Goal: Task Accomplishment & Management: Use online tool/utility

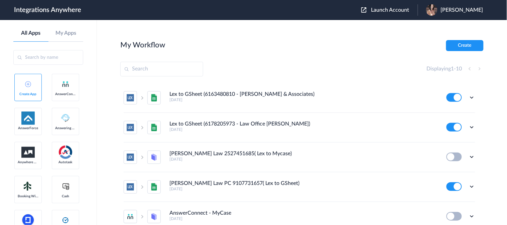
click at [390, 9] on span "Launch Account" at bounding box center [390, 9] width 38 height 5
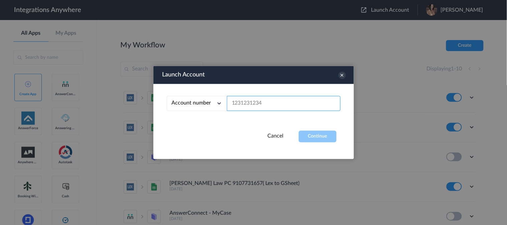
click at [255, 102] on input "text" at bounding box center [284, 103] width 114 height 15
paste input "2145505966"
type input "2145505966"
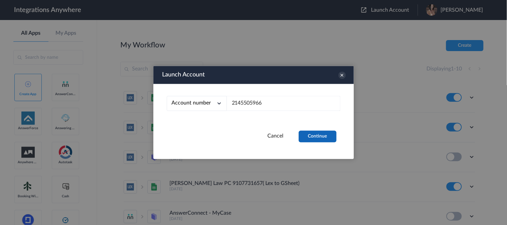
click at [322, 136] on button "Continue" at bounding box center [318, 137] width 38 height 12
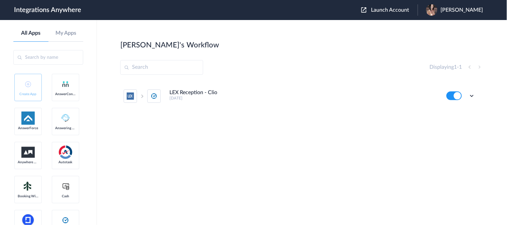
click at [296, 96] on div "LEX Reception - Clio 6 days ago" at bounding box center [304, 95] width 268 height 11
click at [456, 98] on ul "LEX Reception - Clio 6 days ago Edit Task history Delete" at bounding box center [299, 96] width 358 height 29
click at [456, 97] on icon at bounding box center [472, 96] width 7 height 7
click at [450, 112] on link "Edit" at bounding box center [445, 111] width 16 height 5
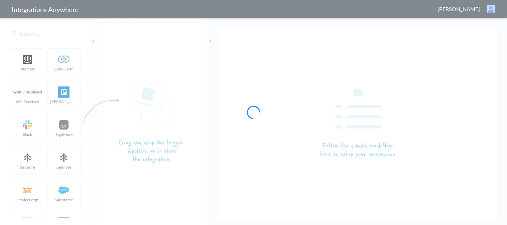
type input "LEX Reception - Clio"
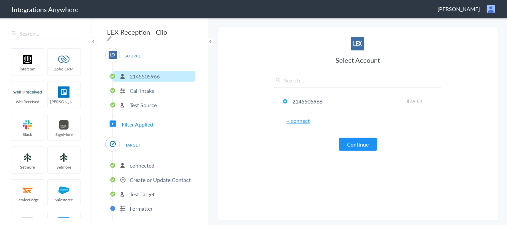
click at [141, 121] on span "Filter Applied" at bounding box center [137, 125] width 31 height 8
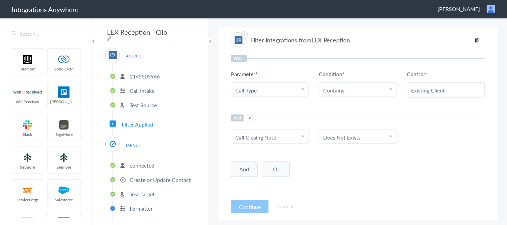
click at [296, 89] on Type "Call Type" at bounding box center [268, 91] width 66 height 8
click at [373, 168] on div "And Or Add Filter" at bounding box center [358, 168] width 254 height 17
click at [440, 92] on input "Existing Client" at bounding box center [446, 91] width 69 height 8
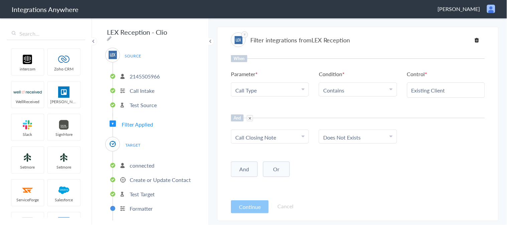
paste input "New"
type input "New Client"
click at [251, 208] on button "Continue" at bounding box center [250, 207] width 38 height 13
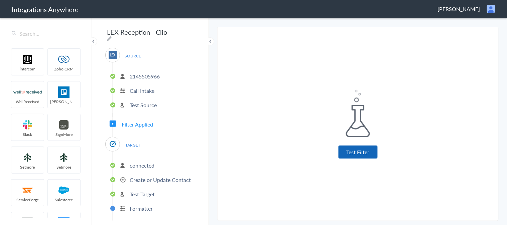
click at [362, 154] on button "Test Filter" at bounding box center [358, 152] width 39 height 13
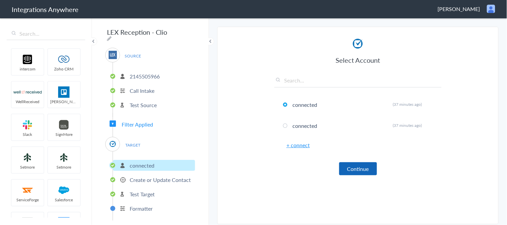
click at [365, 172] on button "Continue" at bounding box center [358, 168] width 38 height 13
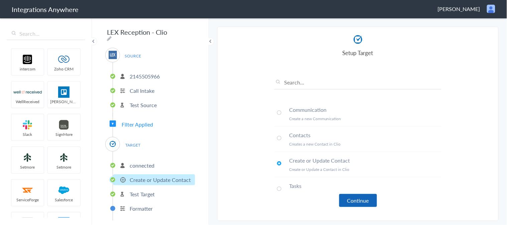
click at [360, 200] on button "Continue" at bounding box center [358, 200] width 38 height 13
